Goal: Task Accomplishment & Management: Use online tool/utility

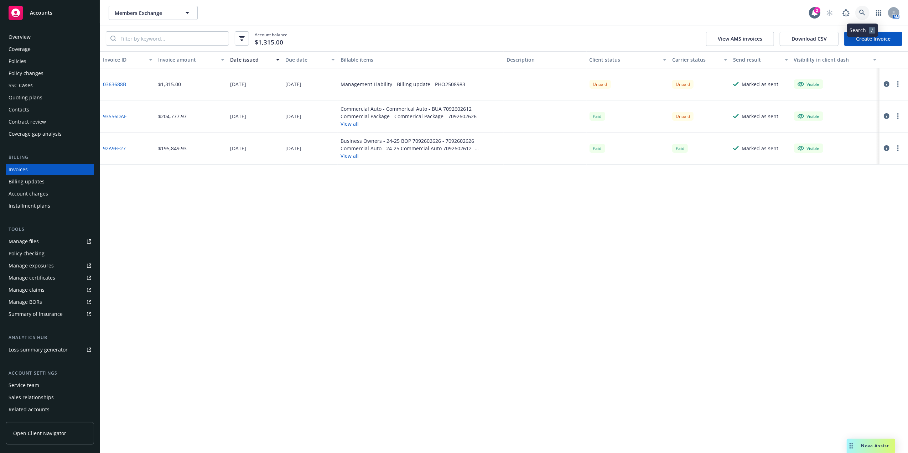
click at [858, 16] on link at bounding box center [862, 13] width 14 height 14
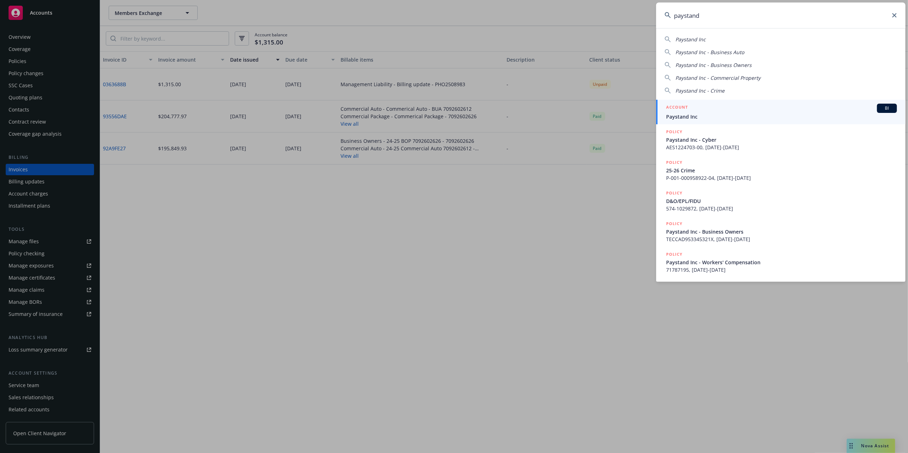
type input "paystand"
click at [767, 110] on div "ACCOUNT BI" at bounding box center [781, 108] width 231 height 9
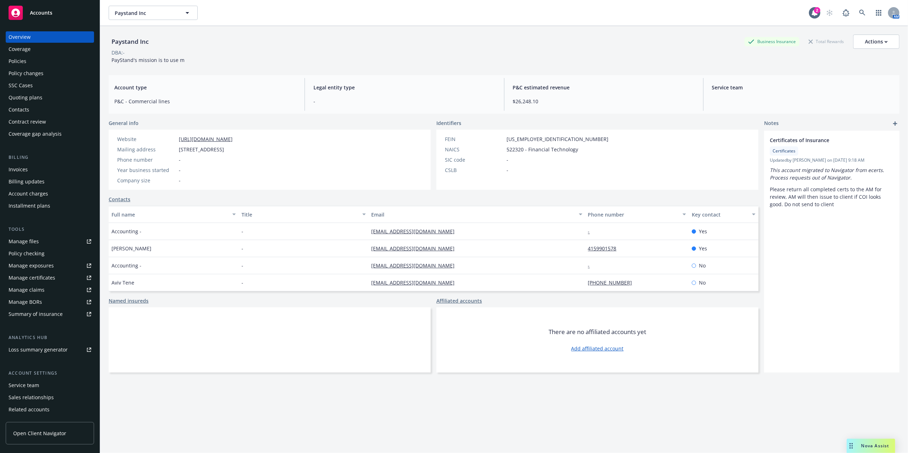
click at [22, 59] on div "Policies" at bounding box center [18, 61] width 18 height 11
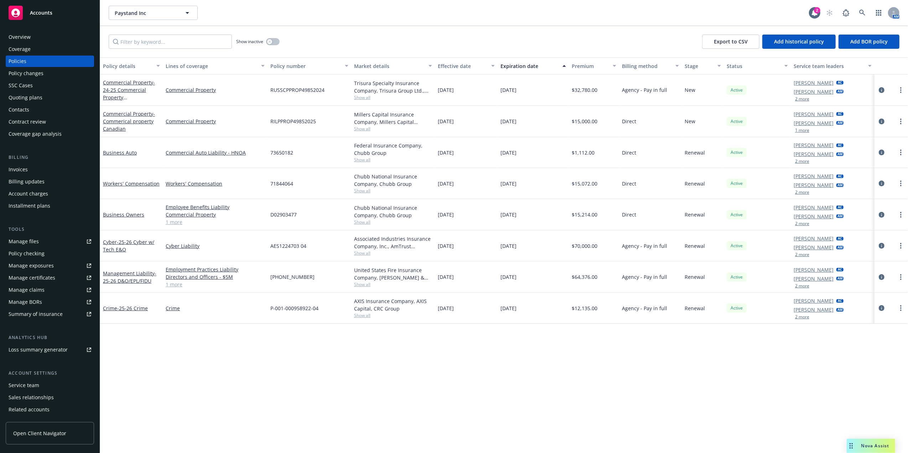
click at [39, 39] on div "Overview" at bounding box center [50, 36] width 83 height 11
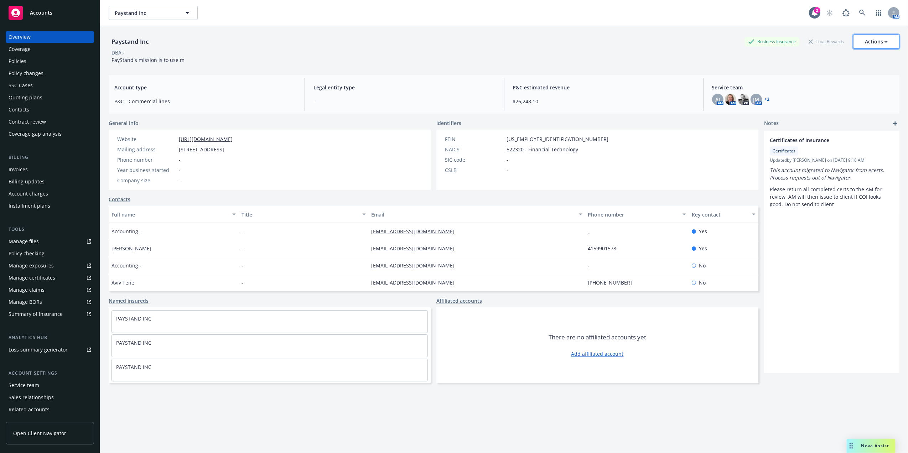
click at [872, 41] on div "Actions" at bounding box center [875, 42] width 23 height 14
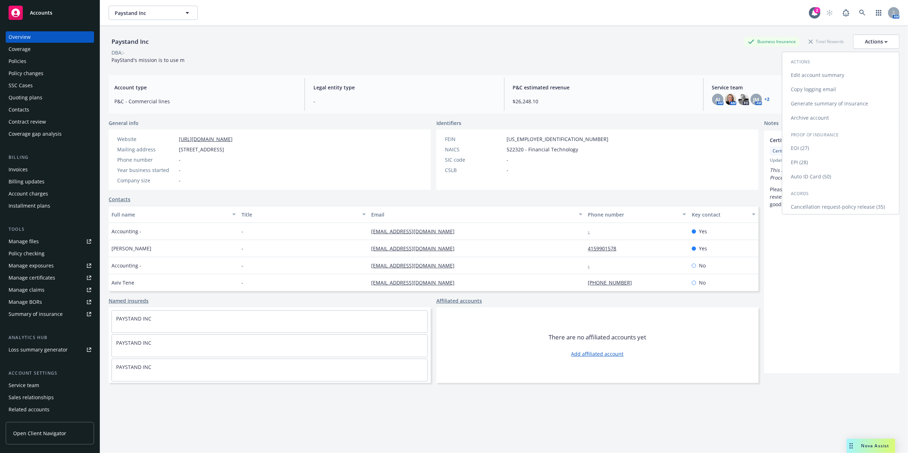
click at [812, 104] on link "Generate summary of insurance" at bounding box center [840, 103] width 117 height 14
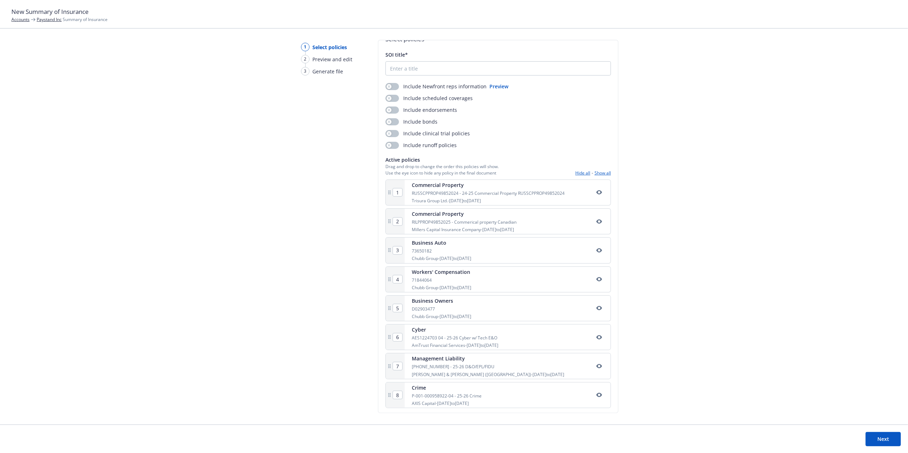
scroll to position [17, 0]
click at [389, 83] on icon "button" at bounding box center [388, 84] width 3 height 3
click at [389, 80] on button "button" at bounding box center [392, 83] width 14 height 7
click at [387, 82] on div "button" at bounding box center [388, 84] width 5 height 5
click at [500, 82] on button "Preview" at bounding box center [498, 83] width 19 height 7
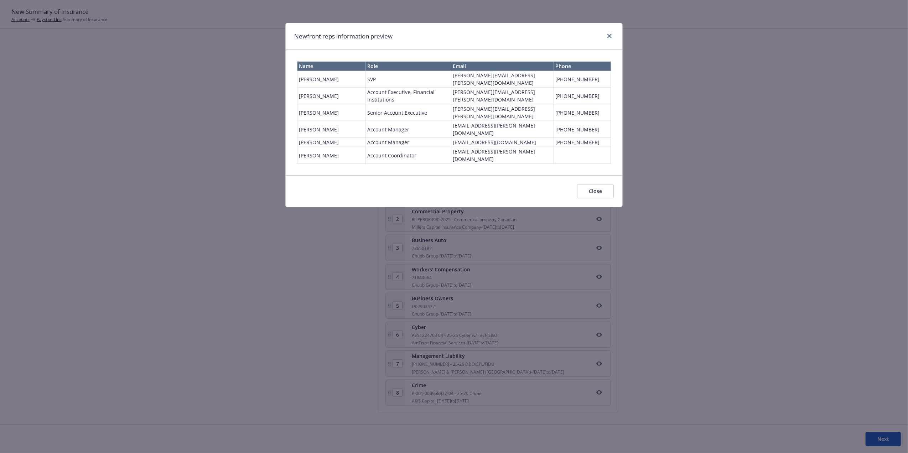
click at [327, 89] on td "[PERSON_NAME]" at bounding box center [331, 96] width 68 height 17
click at [609, 33] on link "close" at bounding box center [609, 36] width 9 height 9
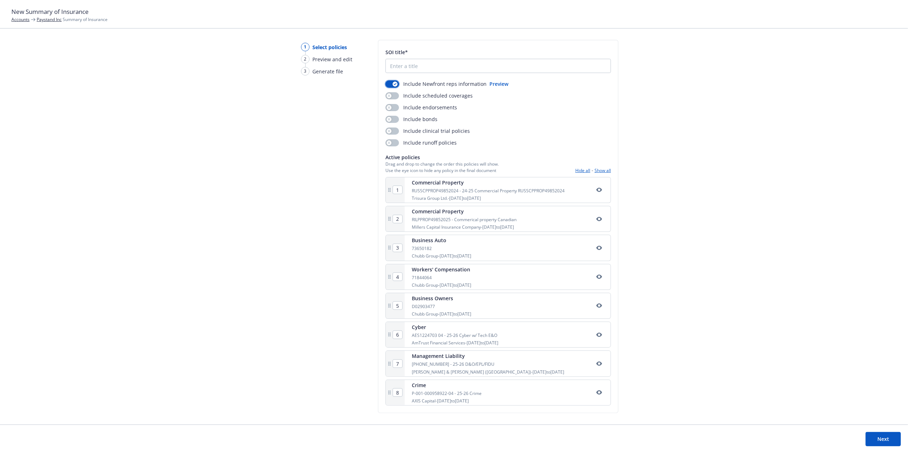
click at [396, 83] on div "button" at bounding box center [394, 84] width 5 height 5
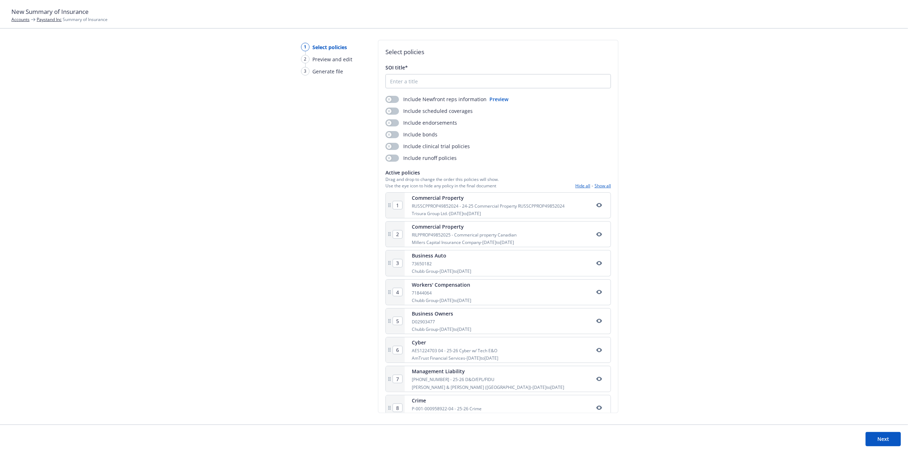
click at [888, 438] on button "Next" at bounding box center [882, 439] width 35 height 14
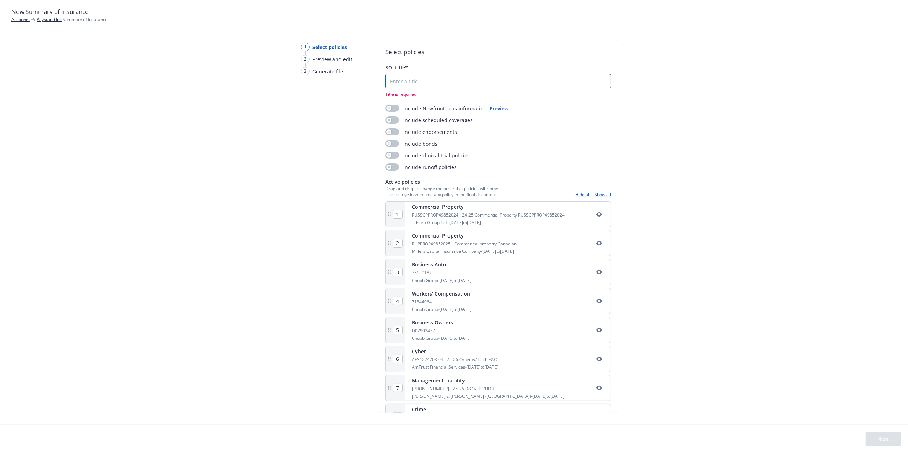
click at [416, 84] on input "SOI title*" at bounding box center [498, 81] width 225 height 14
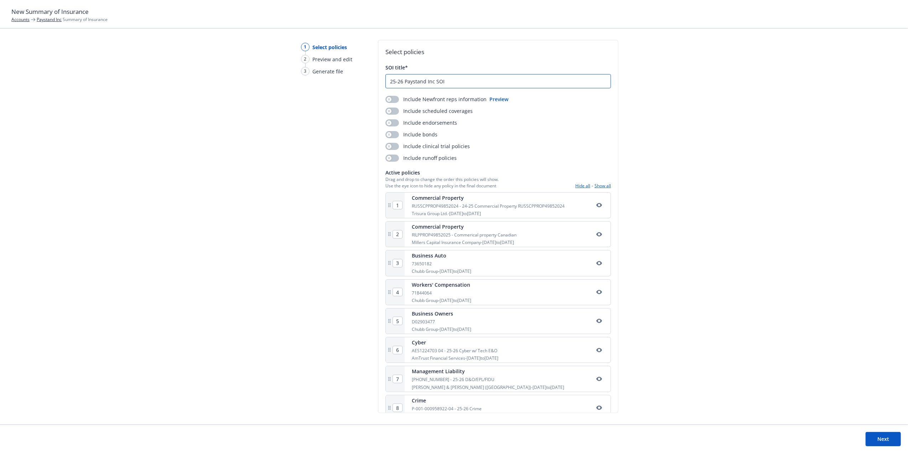
type input "25-26 Paystand Inc SOI"
click at [496, 100] on button "Preview" at bounding box center [498, 98] width 19 height 7
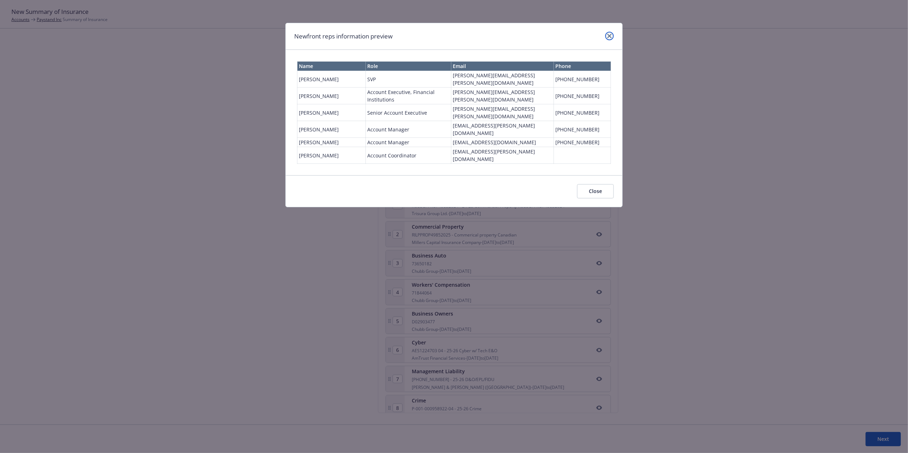
click at [610, 36] on icon "close" at bounding box center [609, 36] width 4 height 4
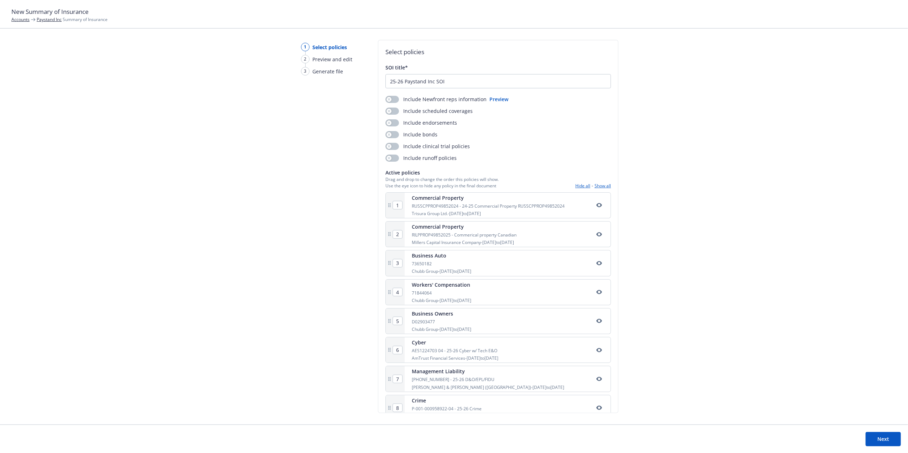
scroll to position [17, 0]
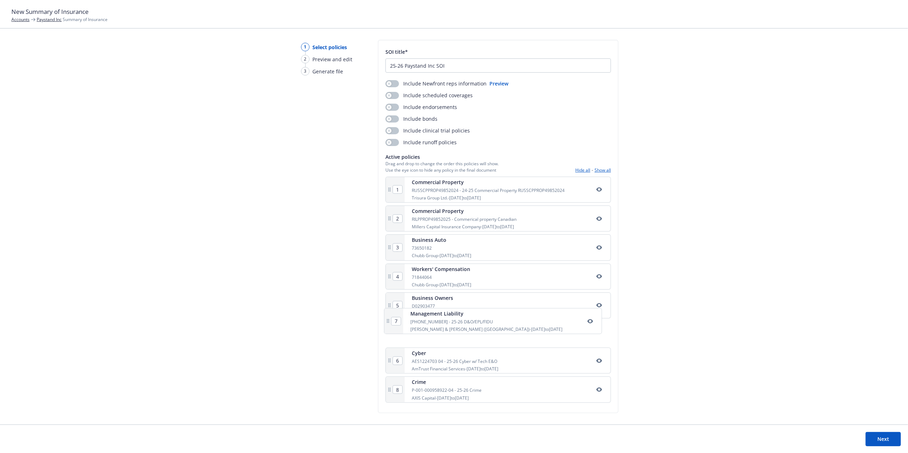
drag, startPoint x: 494, startPoint y: 365, endPoint x: 498, endPoint y: 332, distance: 33.3
click at [498, 332] on div "1 Commercial Property RUSSCPPROP49852024 - 24-25 Commercial Property RUSSCPPROP…" at bounding box center [497, 291] width 225 height 229
type input "7"
type input "6"
drag, startPoint x: 500, startPoint y: 314, endPoint x: 504, endPoint y: 274, distance: 40.1
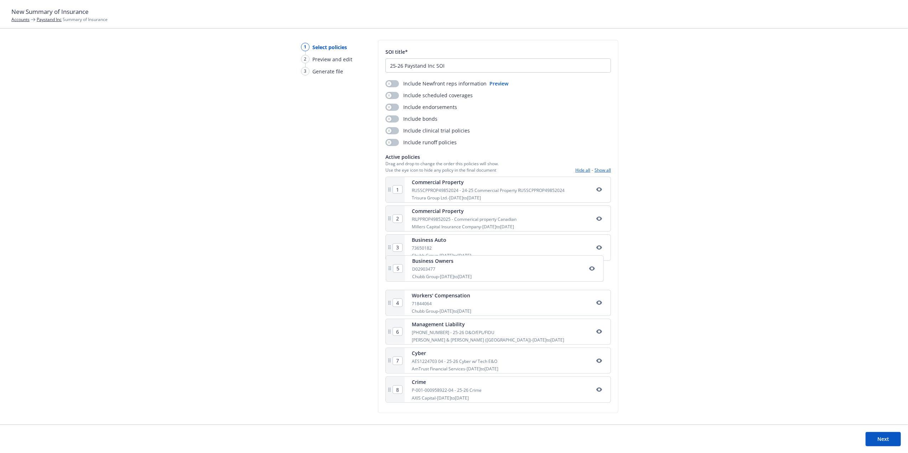
click at [504, 274] on div "1 Commercial Property RUSSCPPROP49852024 - 24-25 Commercial Property RUSSCPPROP…" at bounding box center [497, 291] width 225 height 229
type input "5"
type input "4"
drag, startPoint x: 469, startPoint y: 276, endPoint x: 475, endPoint y: 247, distance: 29.7
click at [475, 247] on div "1 Commercial Property RUSSCPPROP49852024 - 24-25 Commercial Property RUSSCPPROP…" at bounding box center [497, 291] width 225 height 229
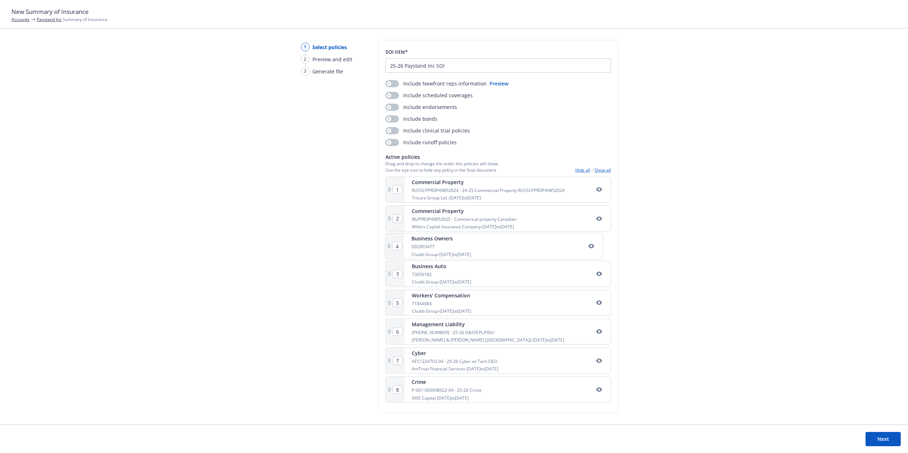
type input "4"
type input "3"
click at [875, 440] on button "Next" at bounding box center [882, 439] width 35 height 14
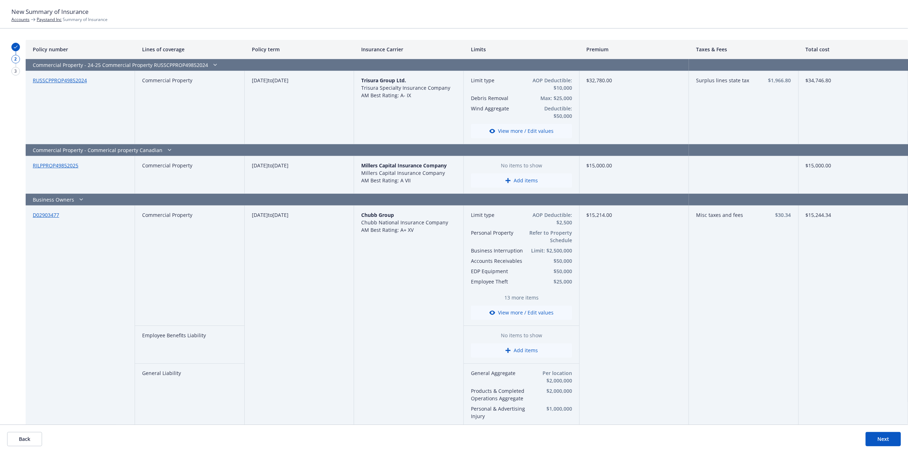
click at [28, 434] on button "Back" at bounding box center [24, 439] width 35 height 14
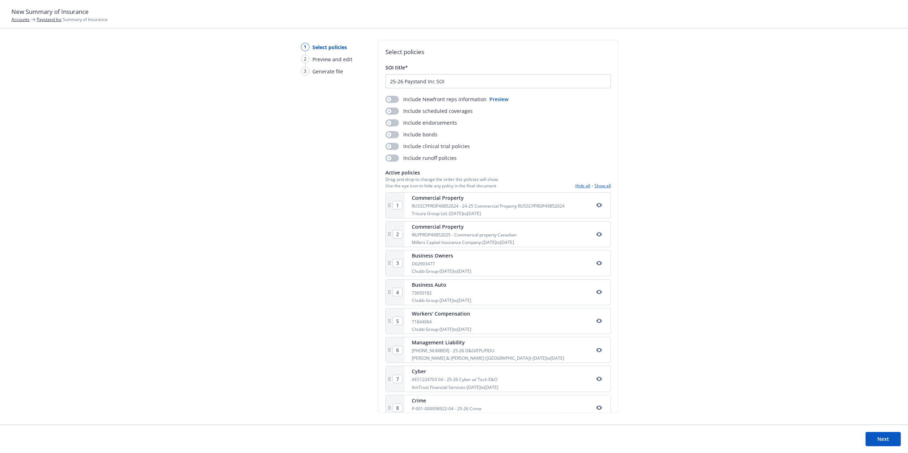
click at [596, 234] on icon "button" at bounding box center [599, 234] width 6 height 6
click at [889, 438] on button "Next" at bounding box center [882, 439] width 35 height 14
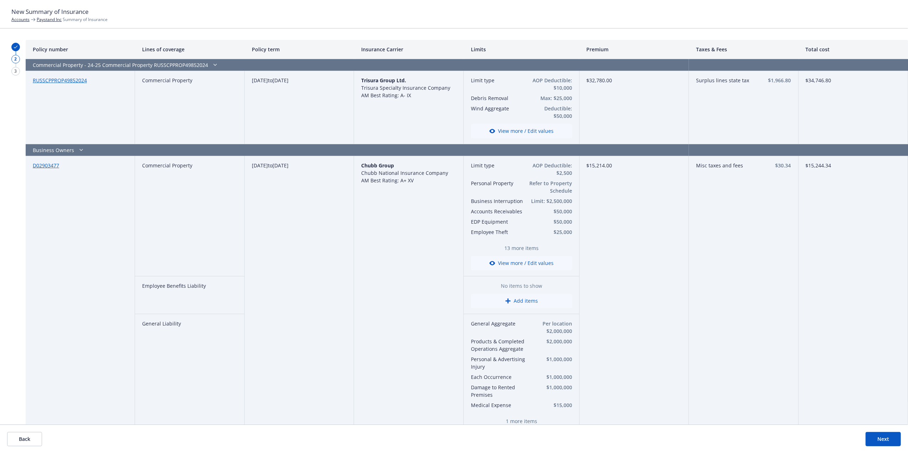
click at [85, 80] on link "RUSSCPPROP49852024" at bounding box center [60, 80] width 54 height 7
click at [522, 128] on button "View more / Edit values" at bounding box center [521, 131] width 101 height 14
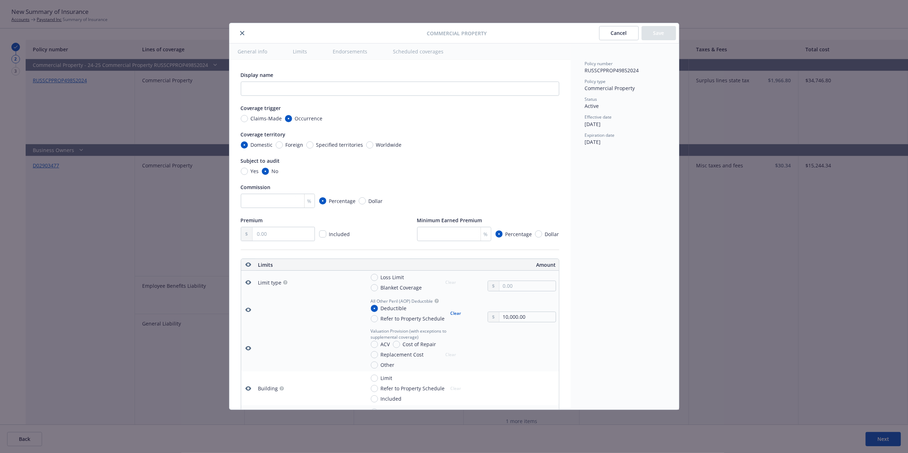
type textarea "x"
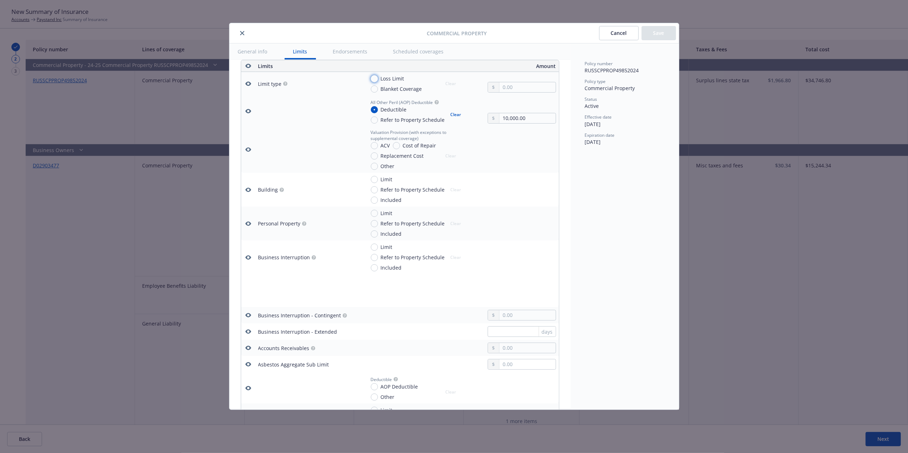
click at [375, 79] on input "Loss Limit" at bounding box center [374, 78] width 7 height 7
radio input "true"
click at [516, 89] on input "text" at bounding box center [527, 87] width 56 height 10
click at [513, 92] on input "text" at bounding box center [527, 87] width 56 height 10
paste input "49,852,024.00"
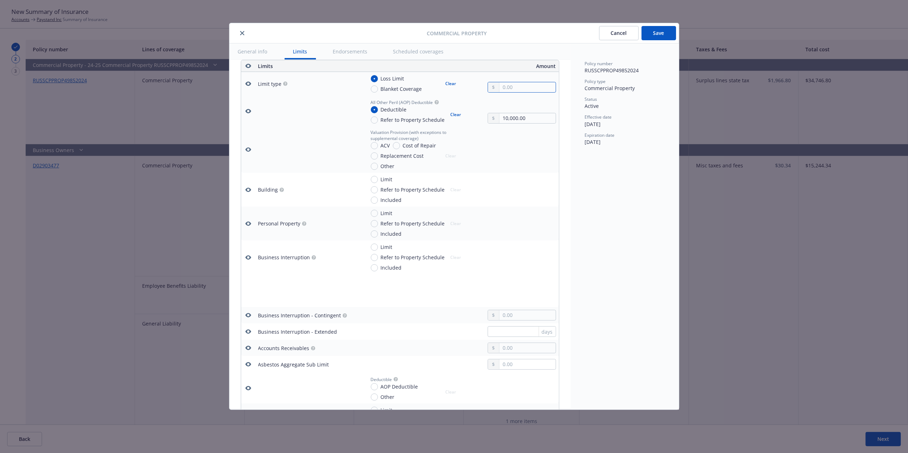
type textarea "x"
type input "49,852,024.00"
drag, startPoint x: 538, startPoint y: 86, endPoint x: 453, endPoint y: 73, distance: 85.7
click at [453, 74] on td "Loss Limit Blanket Coverage Clear 49,852,024.00" at bounding box center [460, 83] width 197 height 23
type textarea "x"
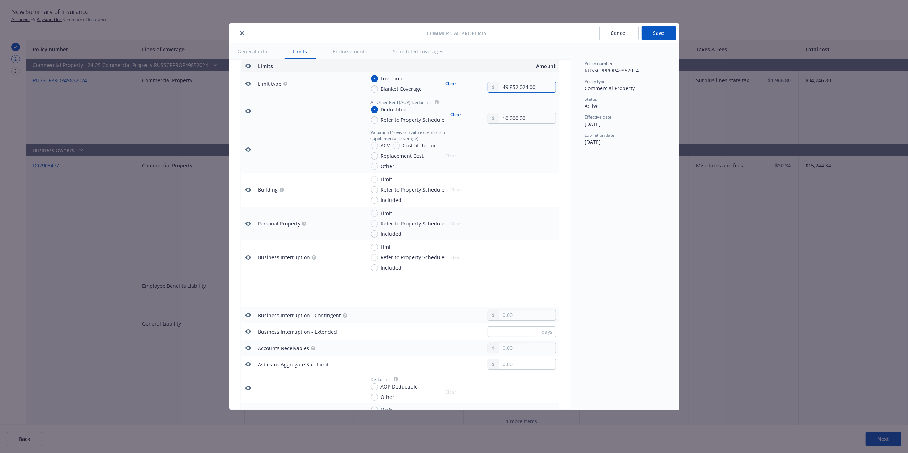
type input "1.00"
type textarea "x"
type input "13.00"
type textarea "x"
type input "134.00"
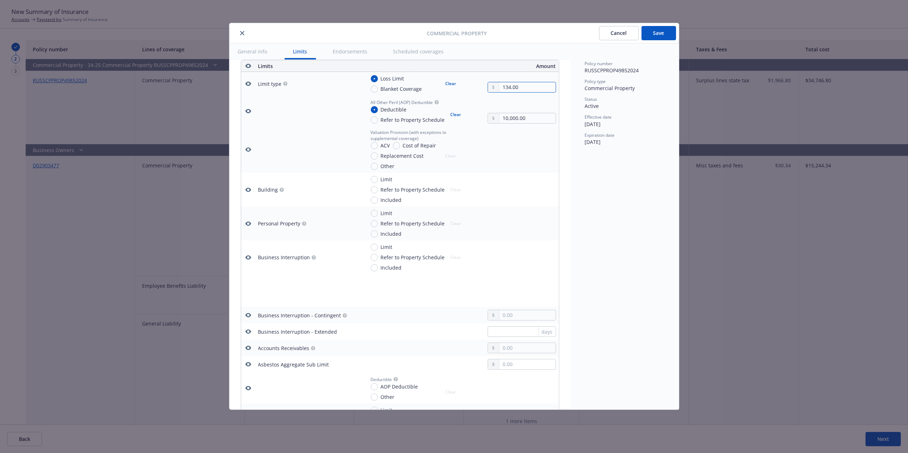
type textarea "x"
type input "1,343.00"
type textarea "x"
type input "13,433.00"
type textarea "x"
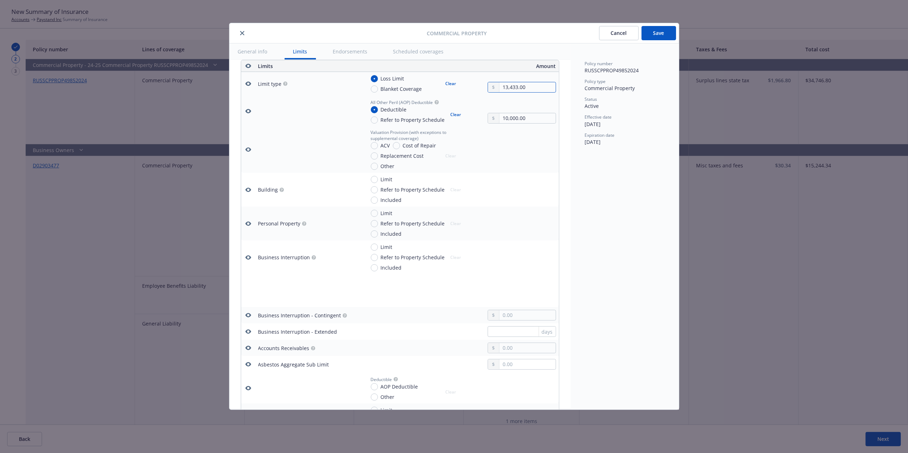
type input "134,330.00"
type textarea "x"
type input "1,343,300.00"
type textarea "x"
type input "1,343,300.00"
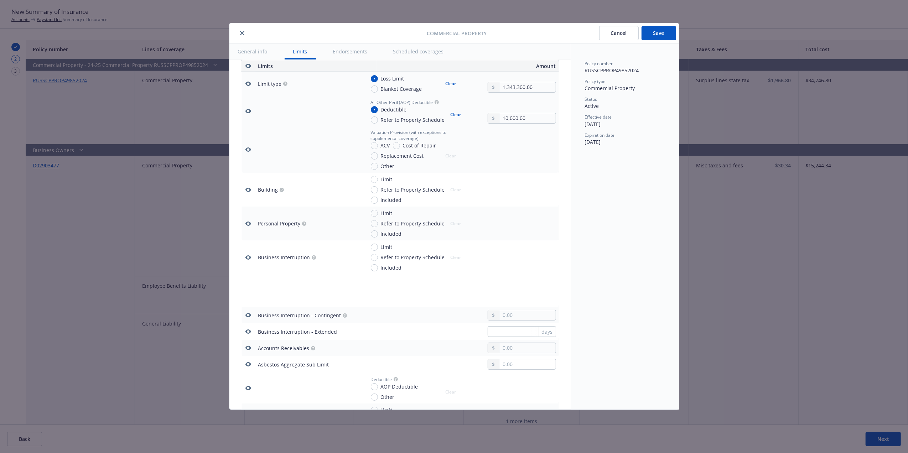
click at [576, 157] on div "Policy number RUSSCPPROP49852024 Policy type Commercial Property Status Active …" at bounding box center [624, 226] width 108 height 366
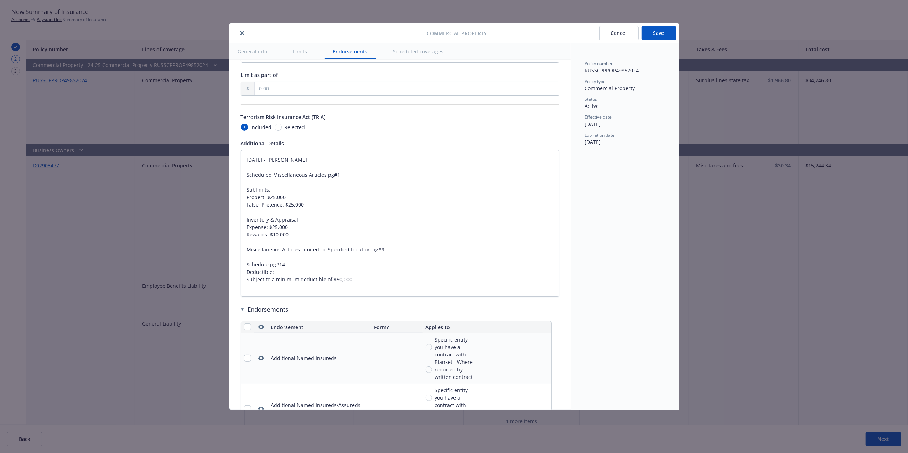
scroll to position [2222, 0]
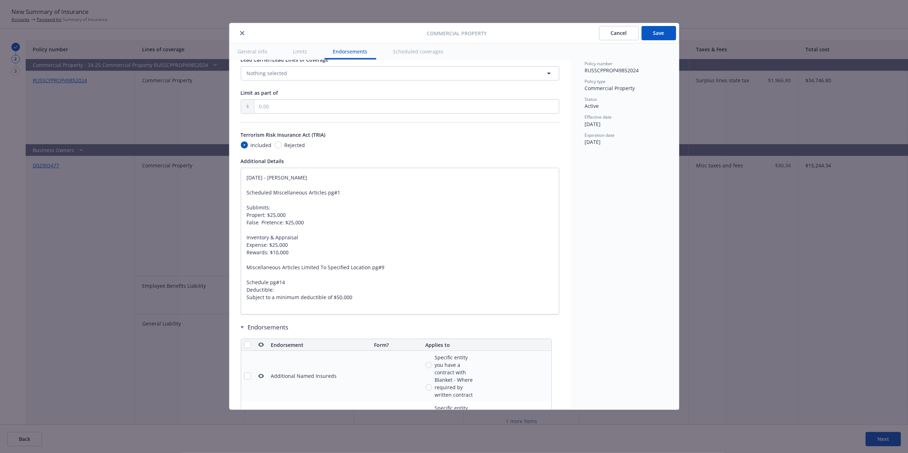
click at [665, 31] on button "Save" at bounding box center [658, 33] width 35 height 14
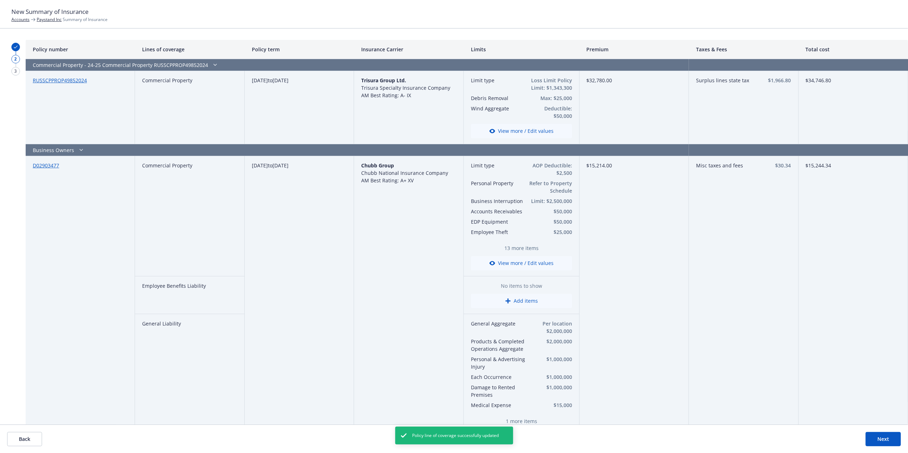
click at [527, 133] on button "View more / Edit values" at bounding box center [521, 131] width 101 height 14
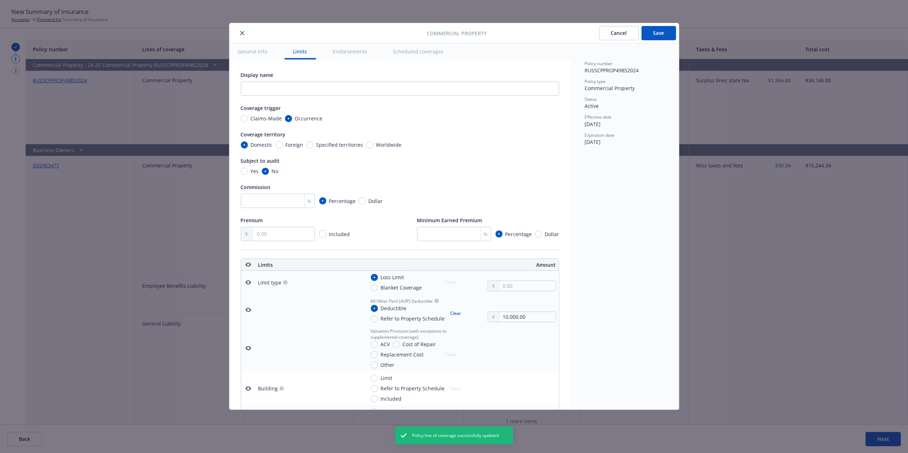
type textarea "x"
radio input "true"
type input "1,343,300.00"
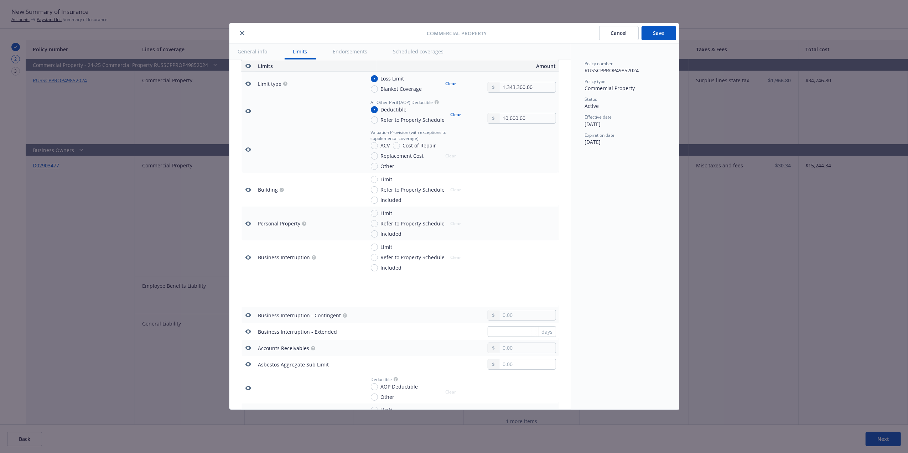
click at [450, 85] on button "Clear" at bounding box center [450, 84] width 19 height 10
type textarea "x"
radio input "false"
drag, startPoint x: 532, startPoint y: 86, endPoint x: 297, endPoint y: 69, distance: 236.0
click at [318, 73] on tr "Limit type Loss Limit Blanket Coverage Clear 1,343,300.00" at bounding box center [400, 83] width 318 height 23
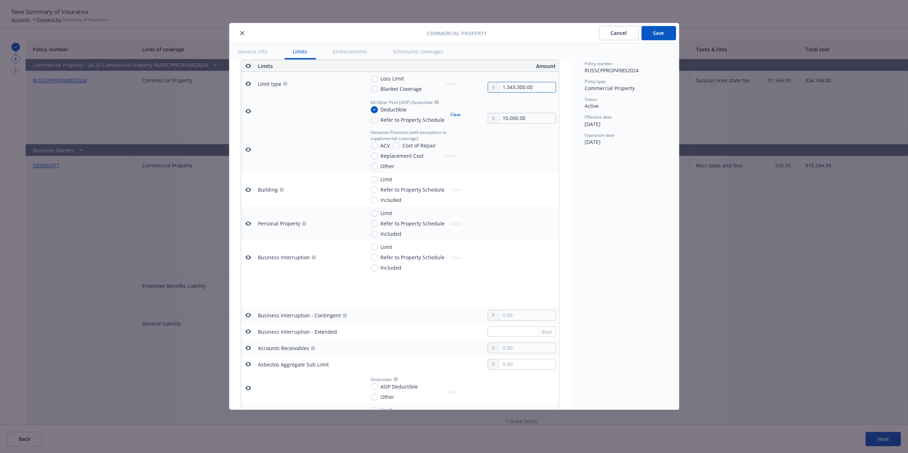
type textarea "x"
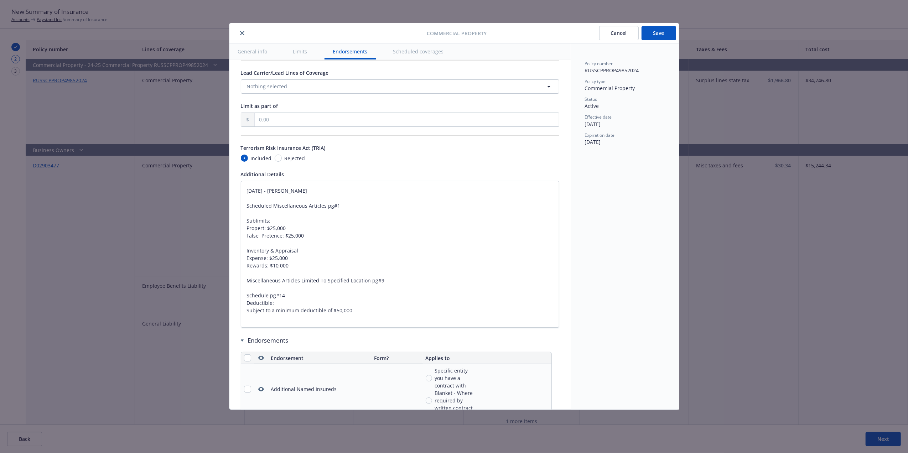
scroll to position [1906, 0]
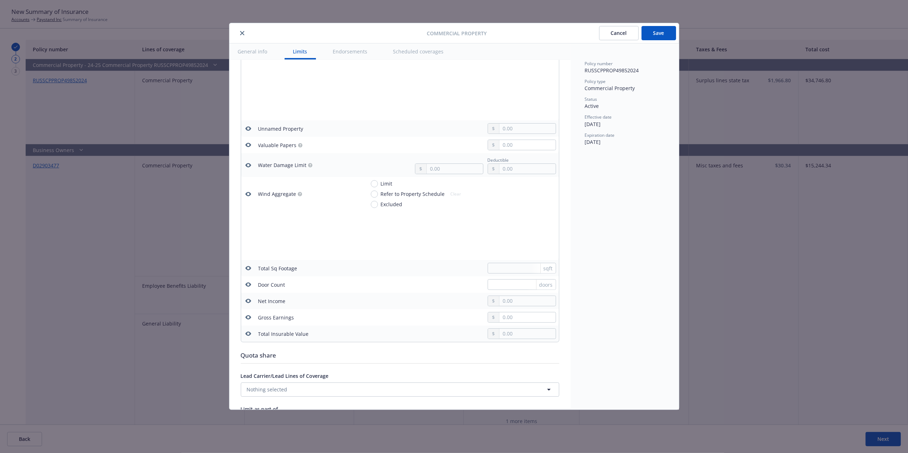
click at [646, 36] on button "Save" at bounding box center [658, 33] width 35 height 14
type textarea "x"
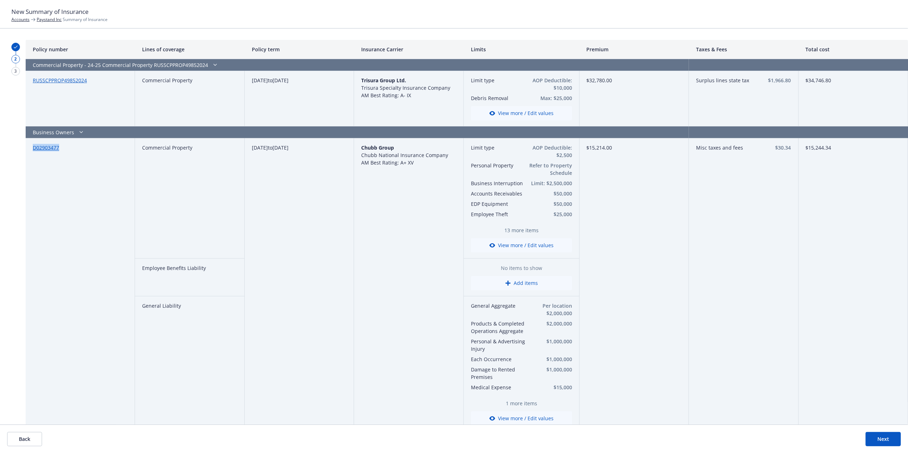
drag, startPoint x: 72, startPoint y: 150, endPoint x: 26, endPoint y: 150, distance: 45.9
click at [26, 150] on div "D02903477" at bounding box center [80, 284] width 109 height 293
copy link "D02903477"
